Goal: Transaction & Acquisition: Download file/media

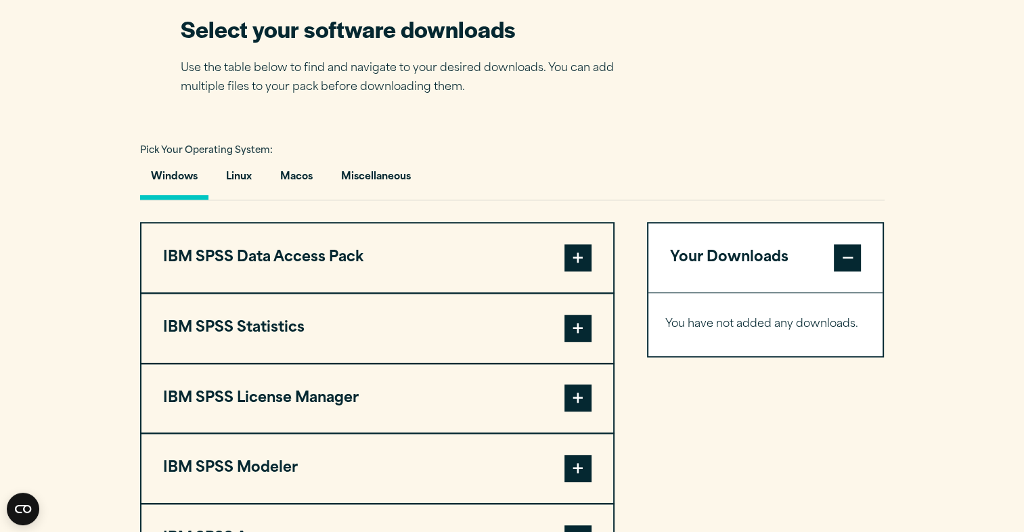
scroll to position [900, 0]
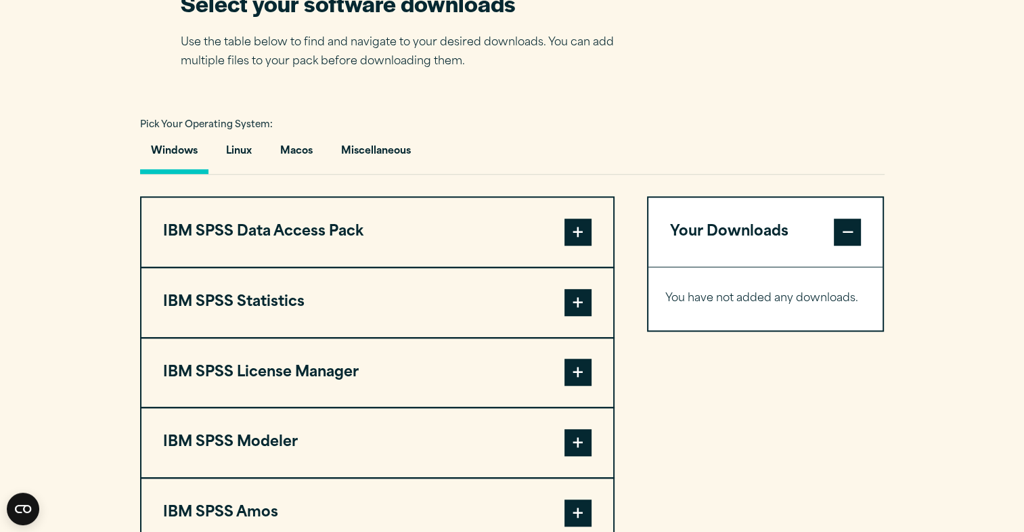
click at [571, 303] on span at bounding box center [577, 302] width 27 height 27
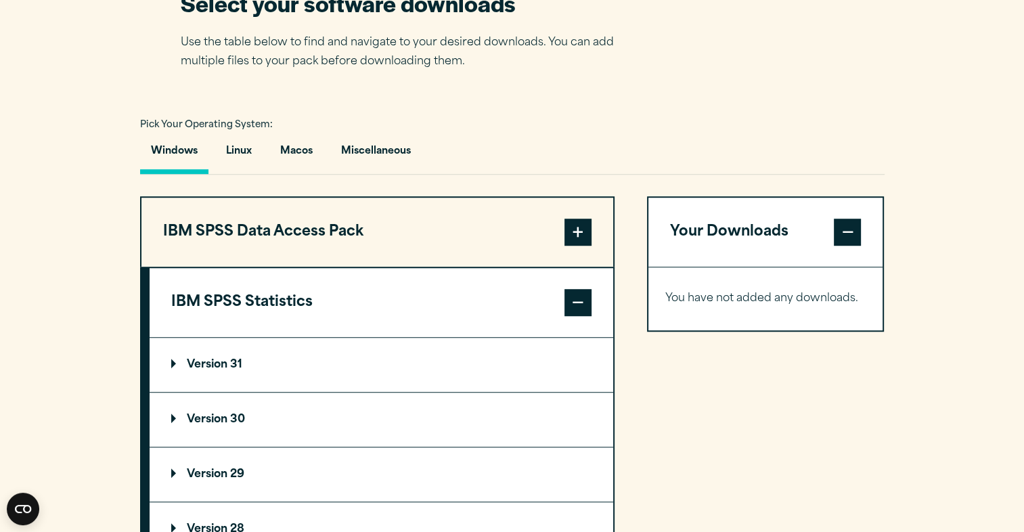
scroll to position [1008, 0]
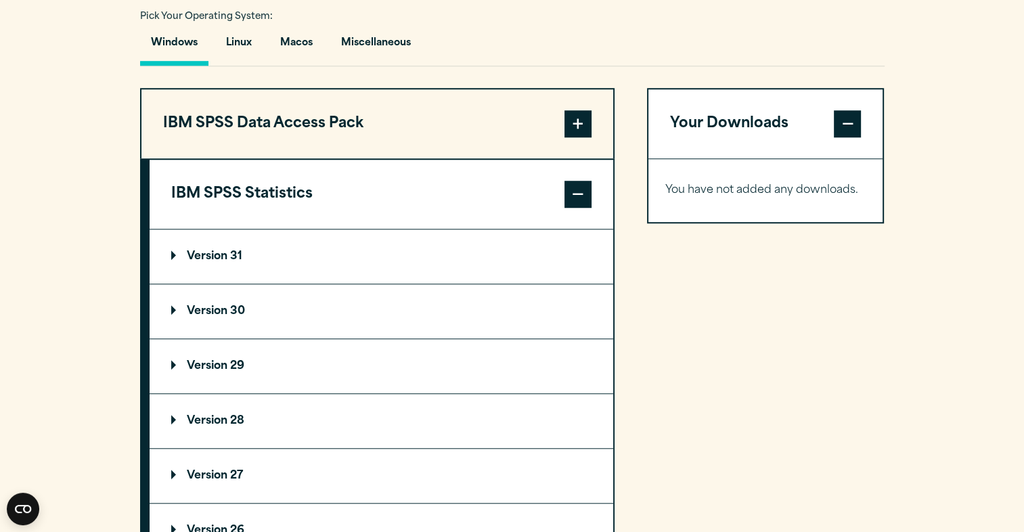
click at [344, 246] on summary "Version 31" at bounding box center [382, 256] width 464 height 54
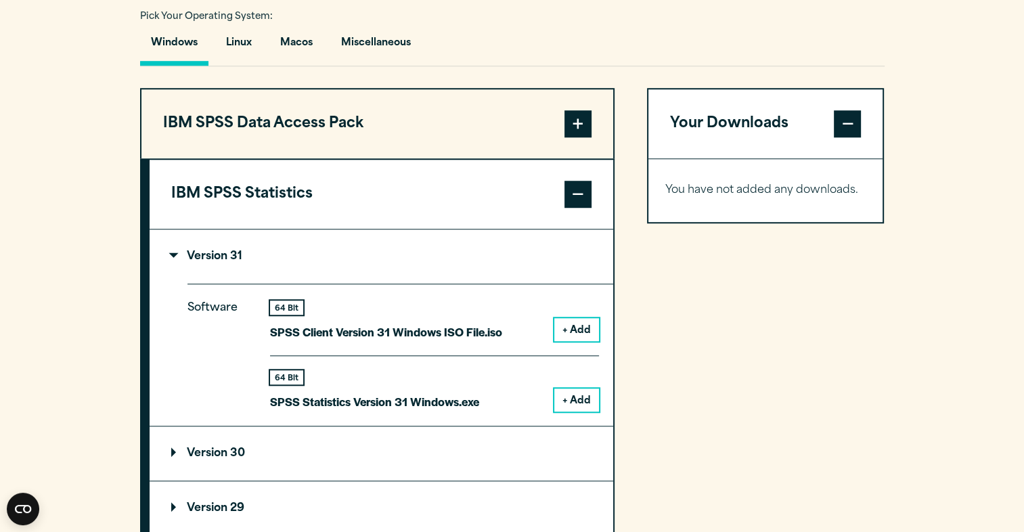
scroll to position [1080, 0]
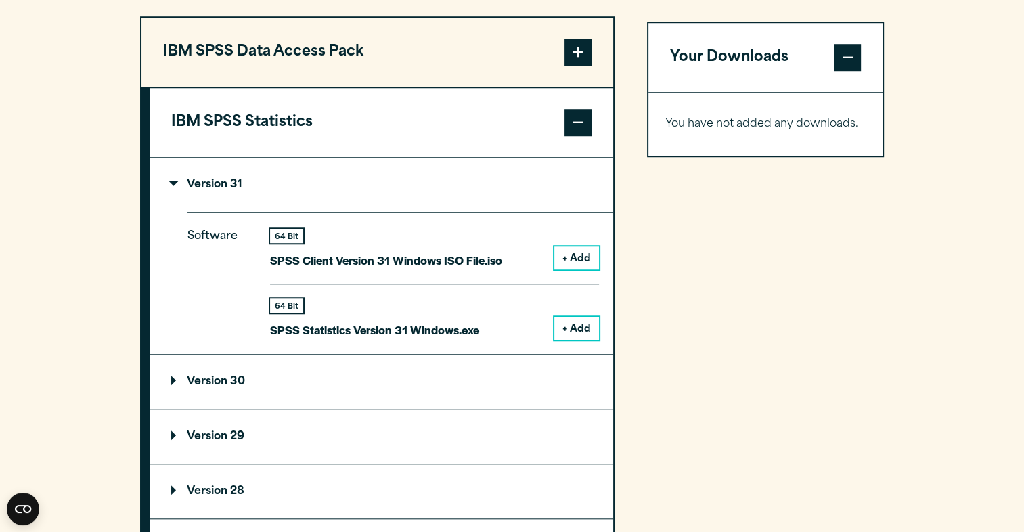
click at [585, 329] on button "+ Add" at bounding box center [576, 328] width 45 height 23
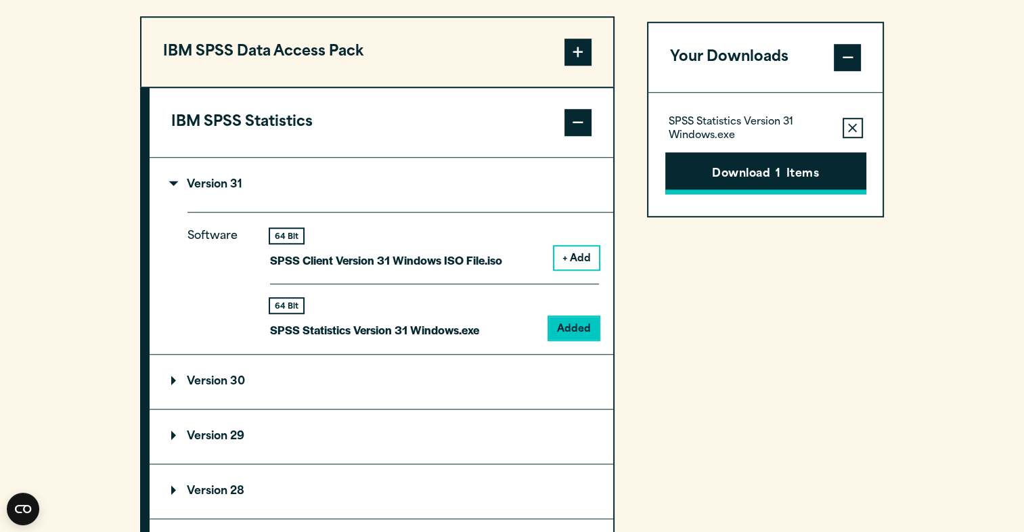
click at [731, 175] on button "Download 1 Items" at bounding box center [765, 173] width 201 height 42
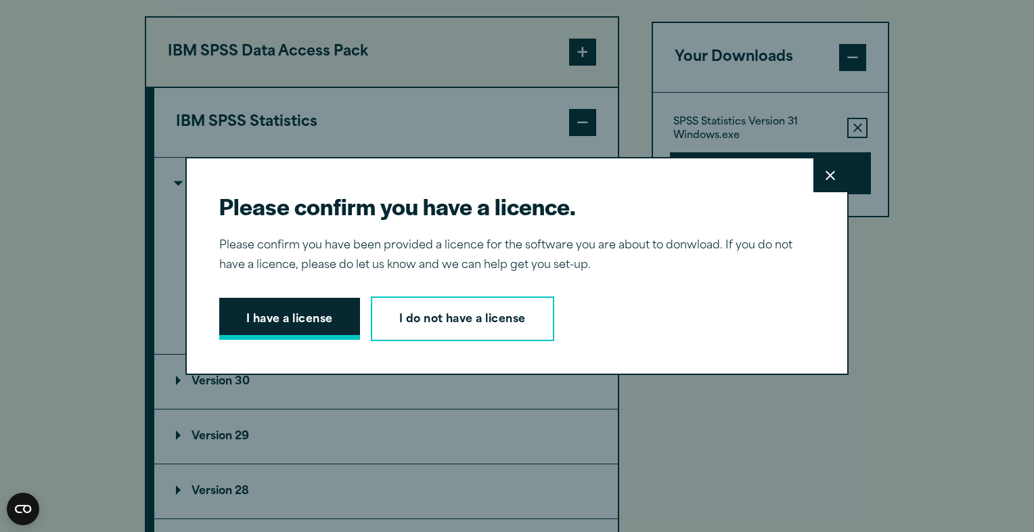
click at [325, 324] on button "I have a license" at bounding box center [289, 319] width 141 height 42
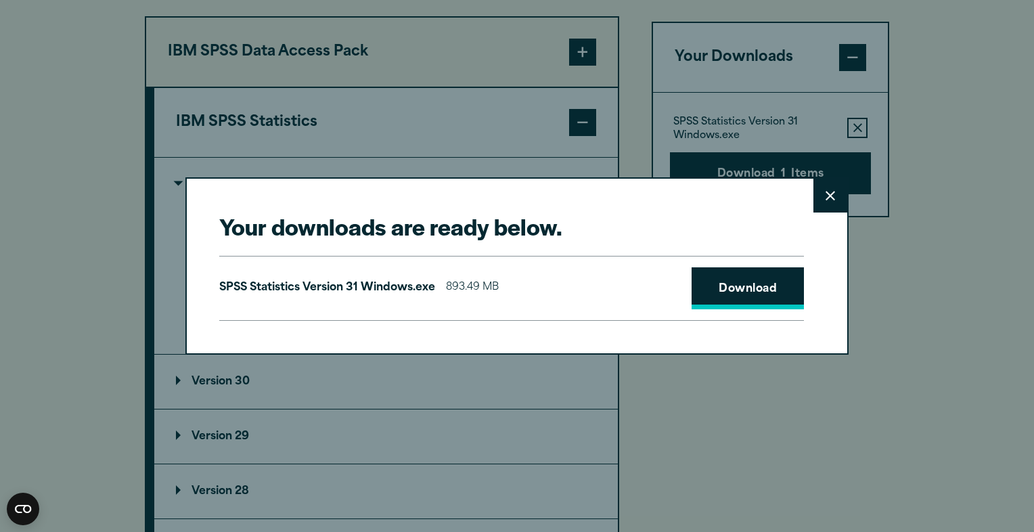
click at [709, 290] on link "Download" at bounding box center [748, 288] width 112 height 42
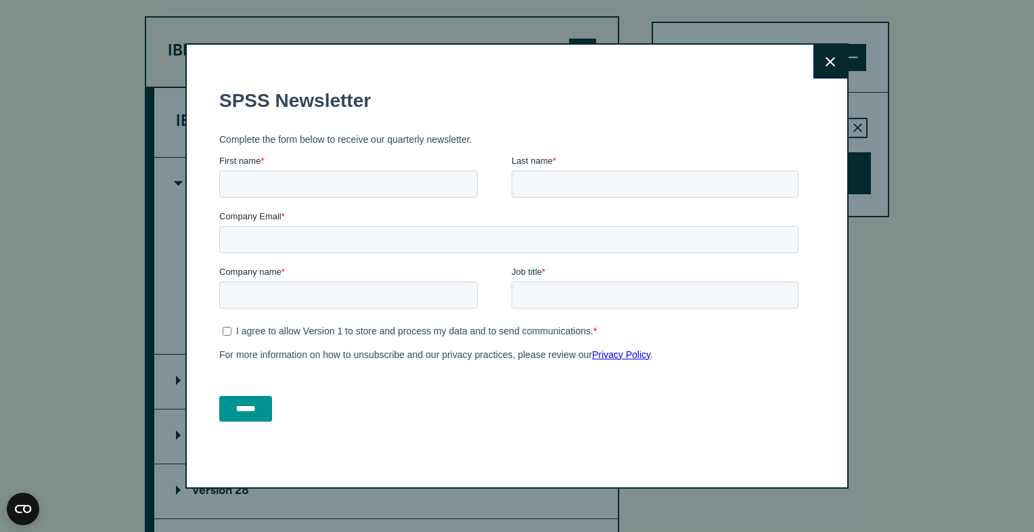
click at [830, 70] on button "Close" at bounding box center [831, 62] width 34 height 34
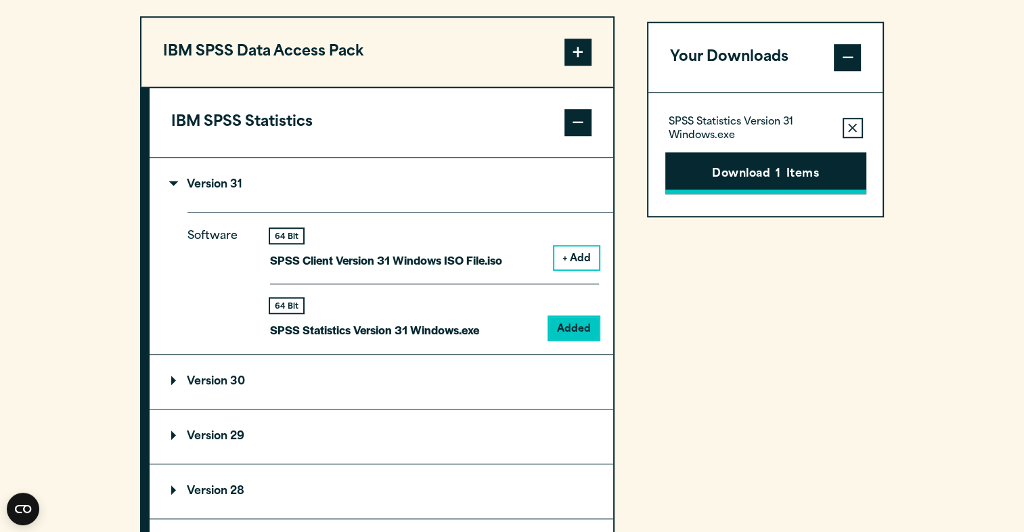
click at [747, 164] on button "Download 1 Items" at bounding box center [765, 173] width 201 height 42
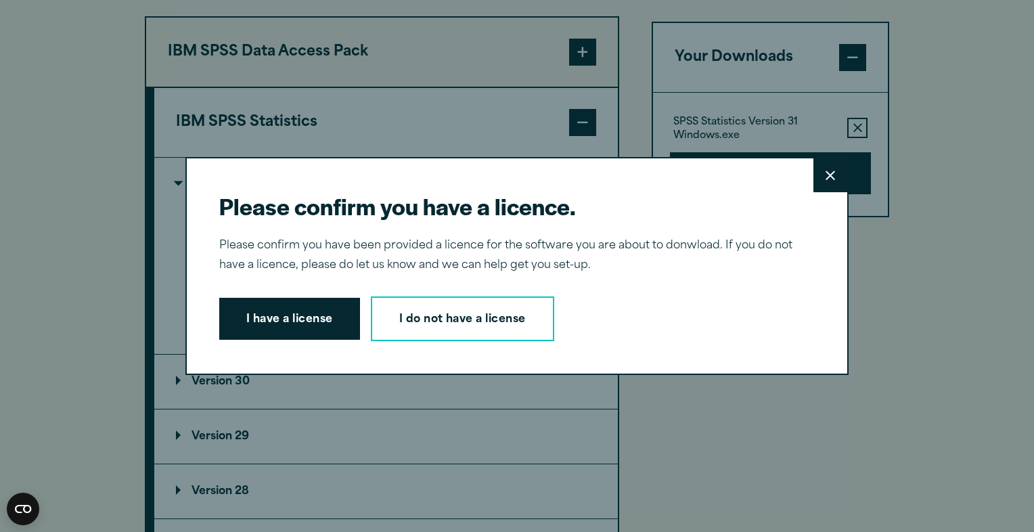
click at [826, 179] on icon at bounding box center [830, 175] width 9 height 9
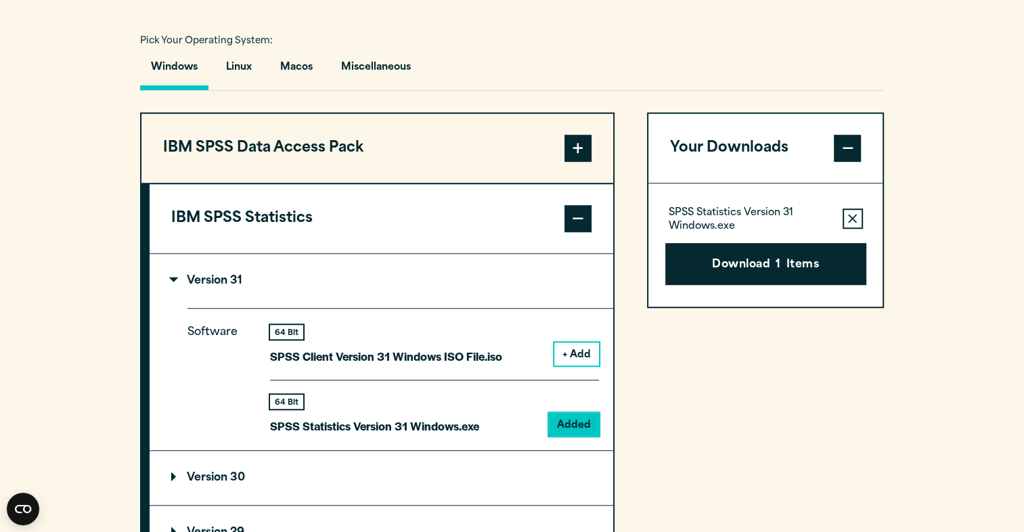
scroll to position [1029, 0]
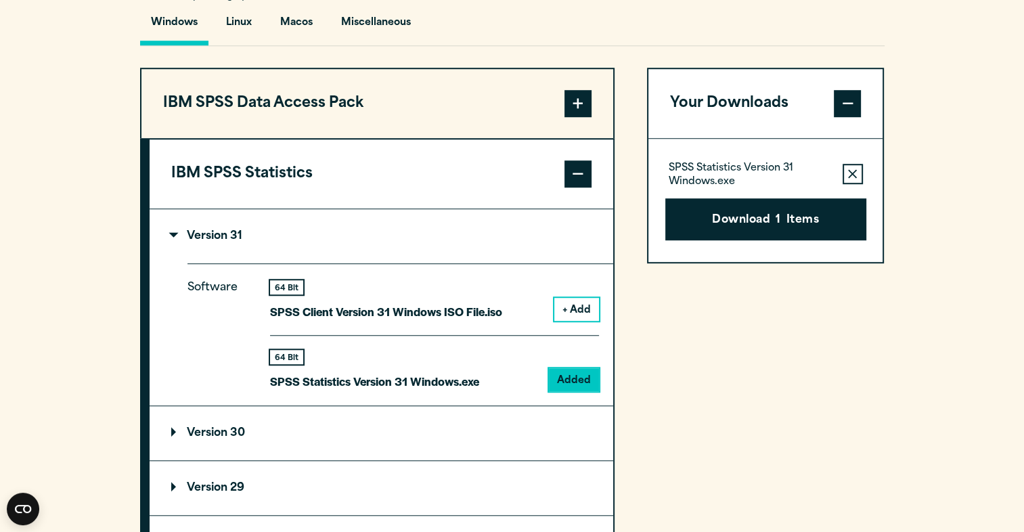
click at [840, 100] on span at bounding box center [847, 103] width 27 height 27
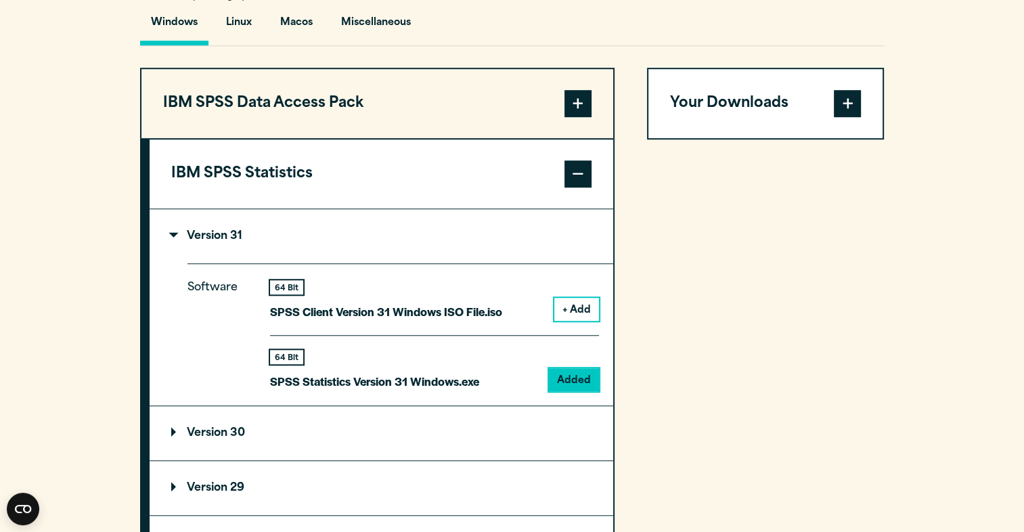
click at [840, 100] on span at bounding box center [847, 103] width 27 height 27
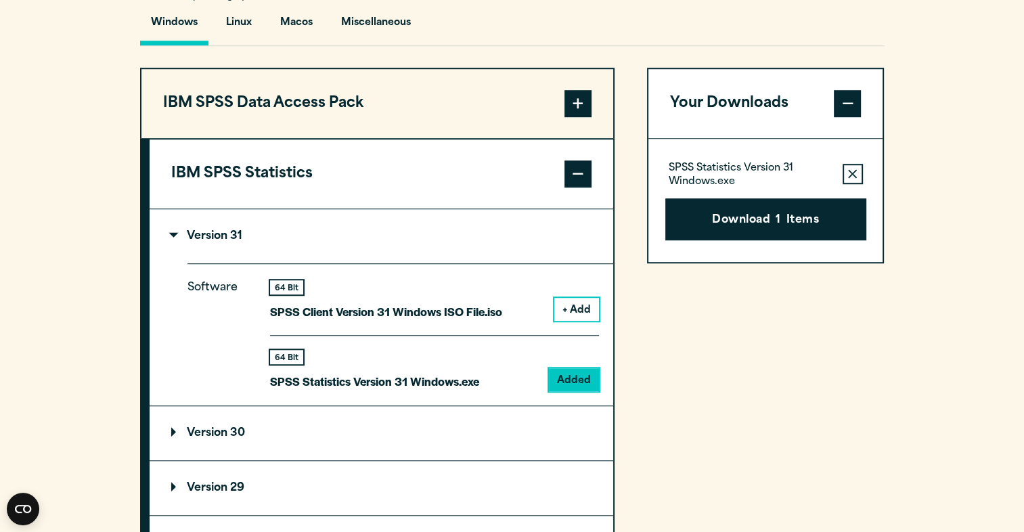
click at [766, 162] on p "SPSS Statistics Version 31 Windows.exe" at bounding box center [750, 175] width 163 height 27
click at [752, 214] on button "Download 1 Items" at bounding box center [765, 219] width 201 height 42
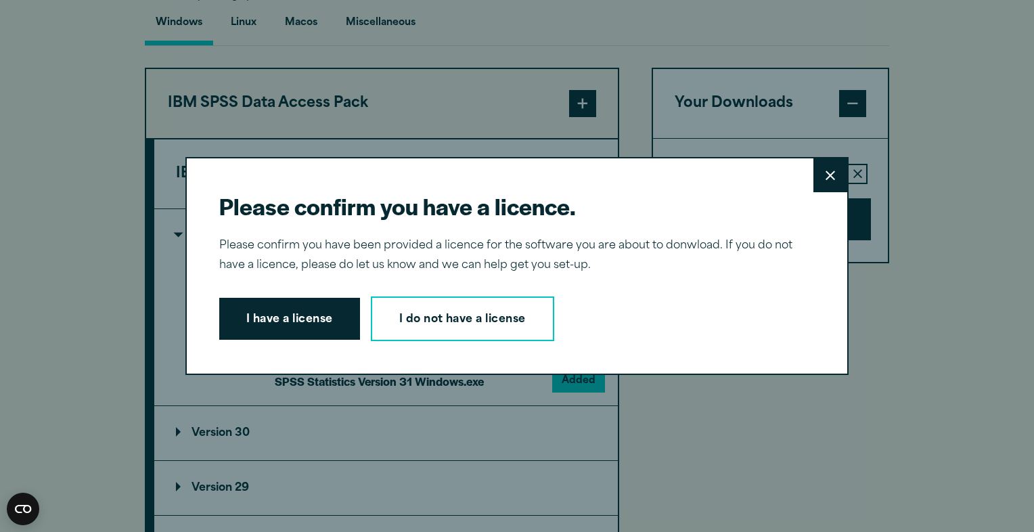
click at [816, 177] on button "Close" at bounding box center [831, 175] width 34 height 34
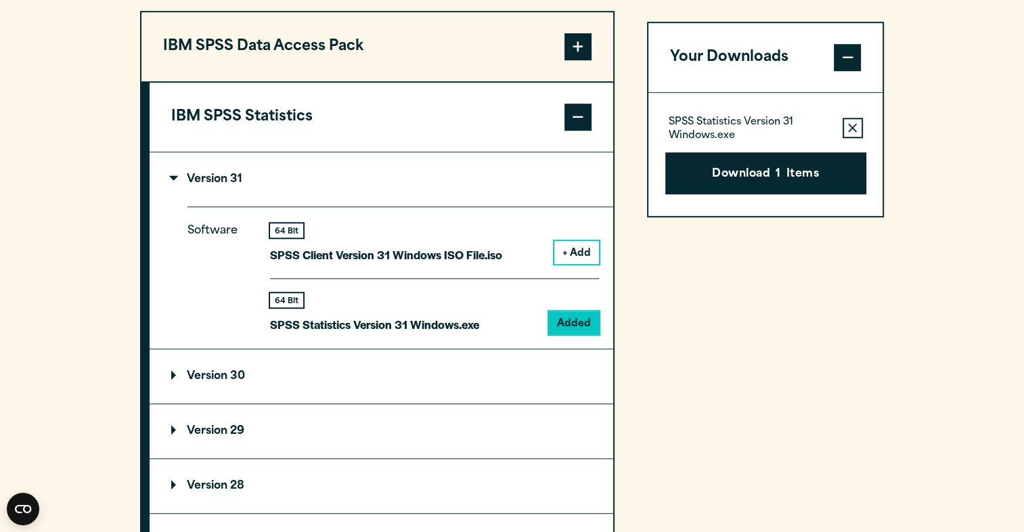
scroll to position [1088, 0]
